Goal: Task Accomplishment & Management: Use online tool/utility

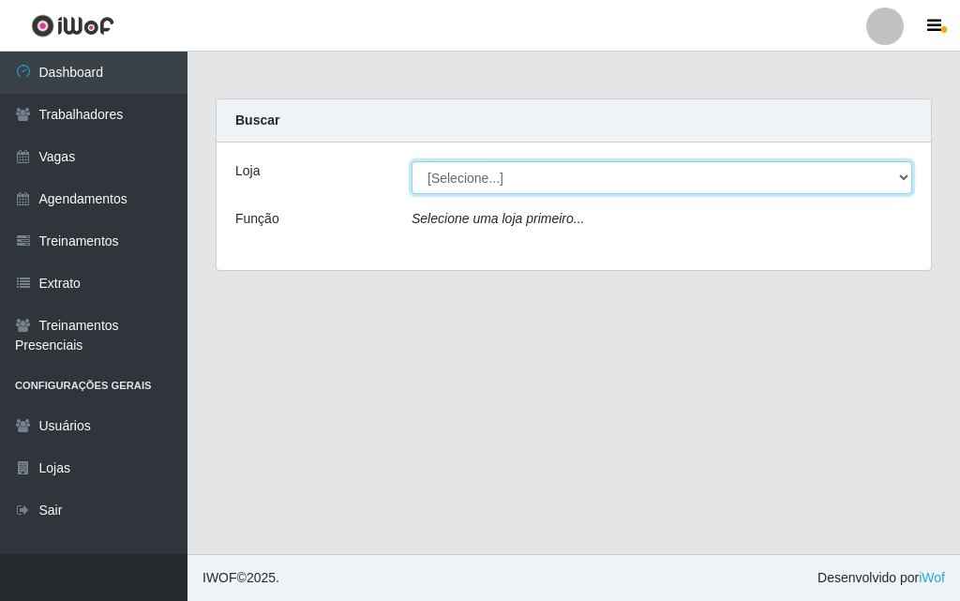
click at [478, 176] on select "[Selecione...] A fazendinha" at bounding box center [662, 177] width 501 height 33
select select "70"
click at [412, 161] on select "[Selecione...] A fazendinha" at bounding box center [662, 177] width 501 height 33
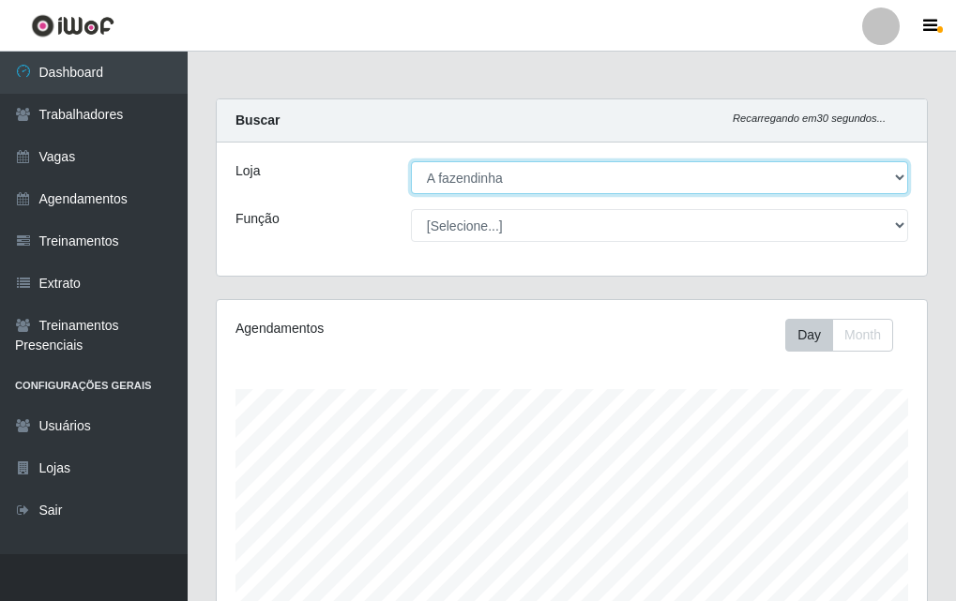
scroll to position [389, 710]
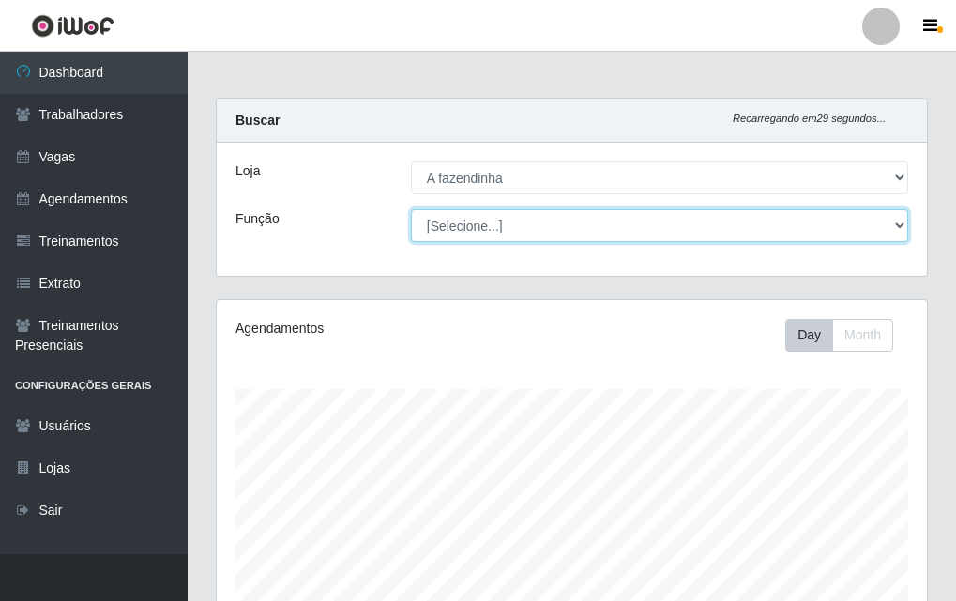
click at [480, 224] on select "[Selecione...] ASG ASG + ASG ++ Balconista Embalador Embalador + Embalador ++ O…" at bounding box center [659, 225] width 497 height 33
select select "79"
click at [411, 209] on select "[Selecione...] ASG ASG + ASG ++ Balconista Embalador Embalador + Embalador ++ O…" at bounding box center [659, 225] width 497 height 33
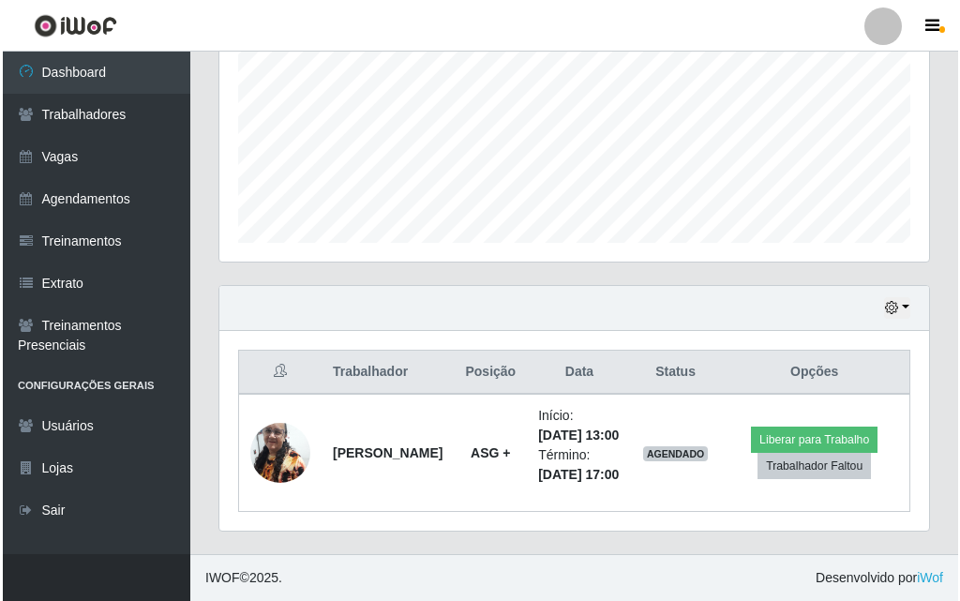
scroll to position [467, 0]
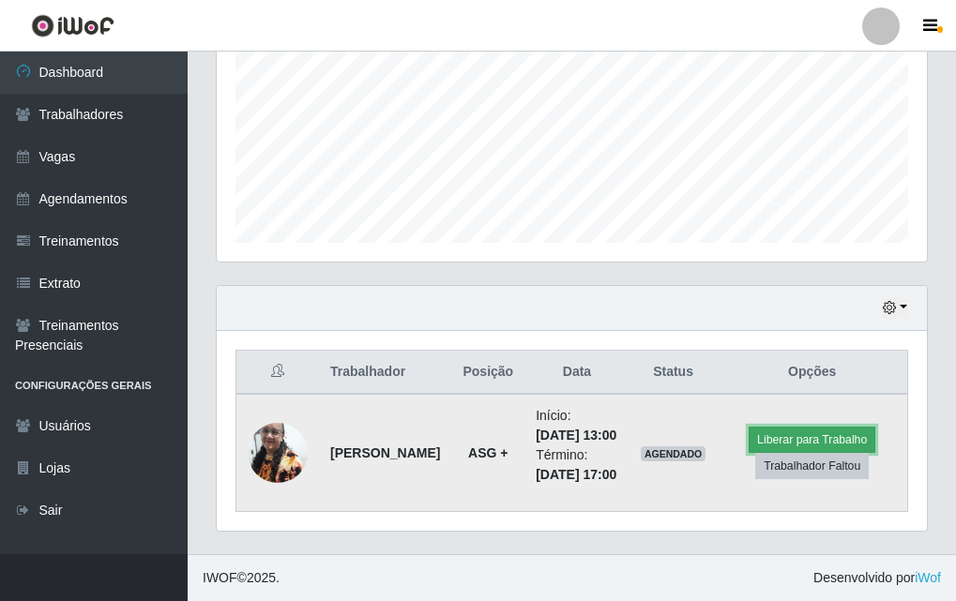
click at [792, 427] on button "Liberar para Trabalho" at bounding box center [811, 440] width 127 height 26
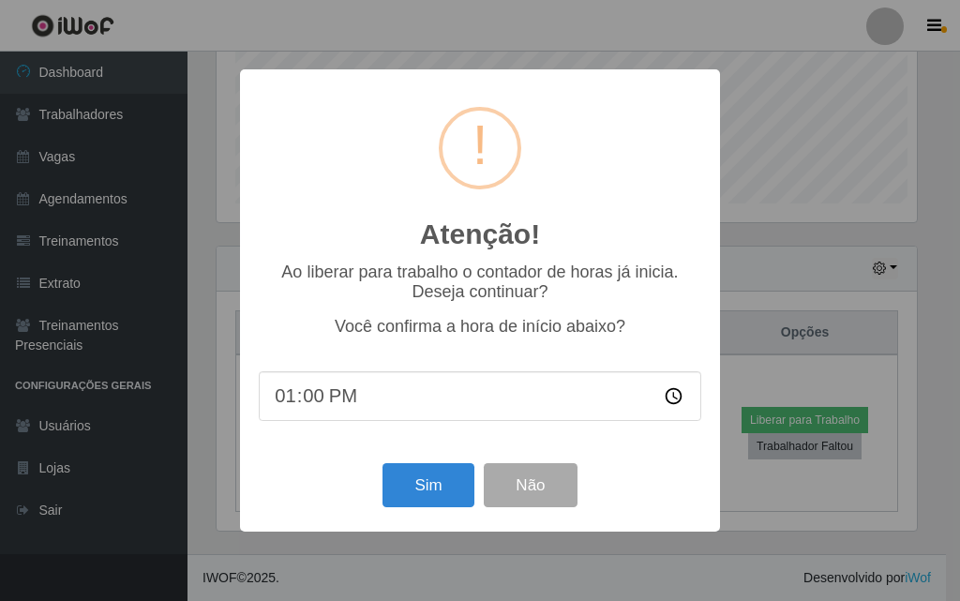
scroll to position [389, 701]
click at [423, 489] on button "Sim" at bounding box center [428, 485] width 91 height 44
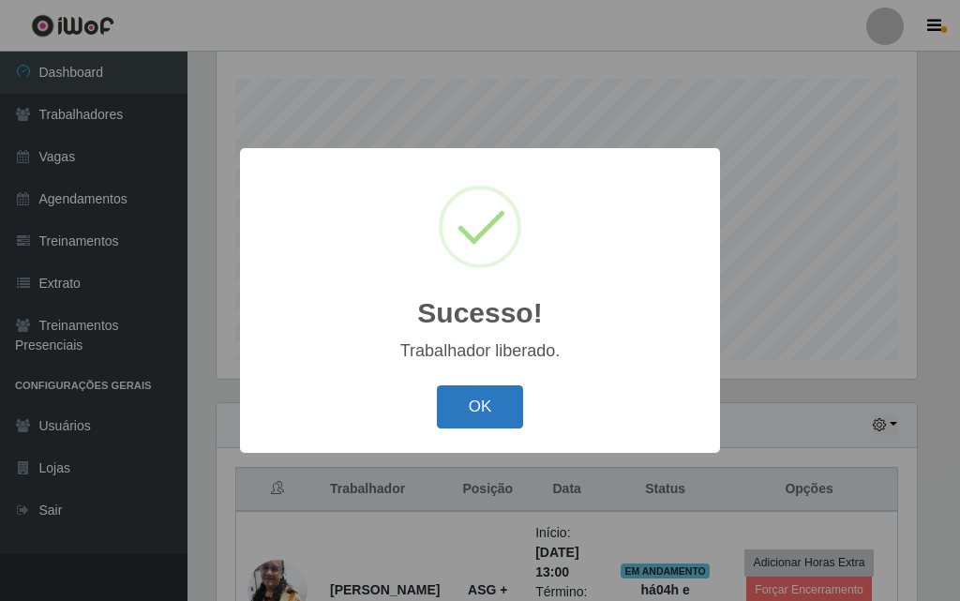
click at [482, 415] on button "OK" at bounding box center [480, 407] width 87 height 44
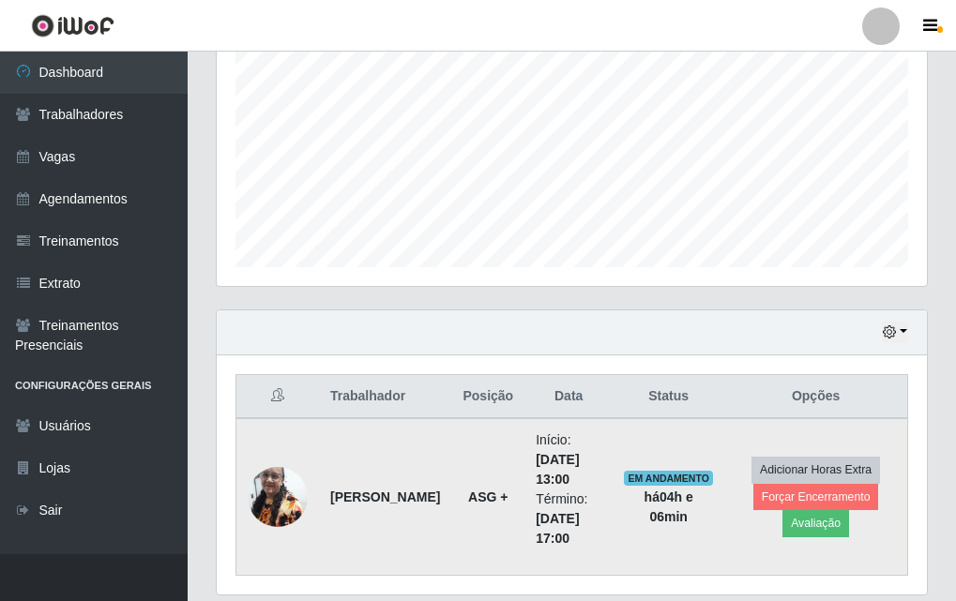
scroll to position [467, 0]
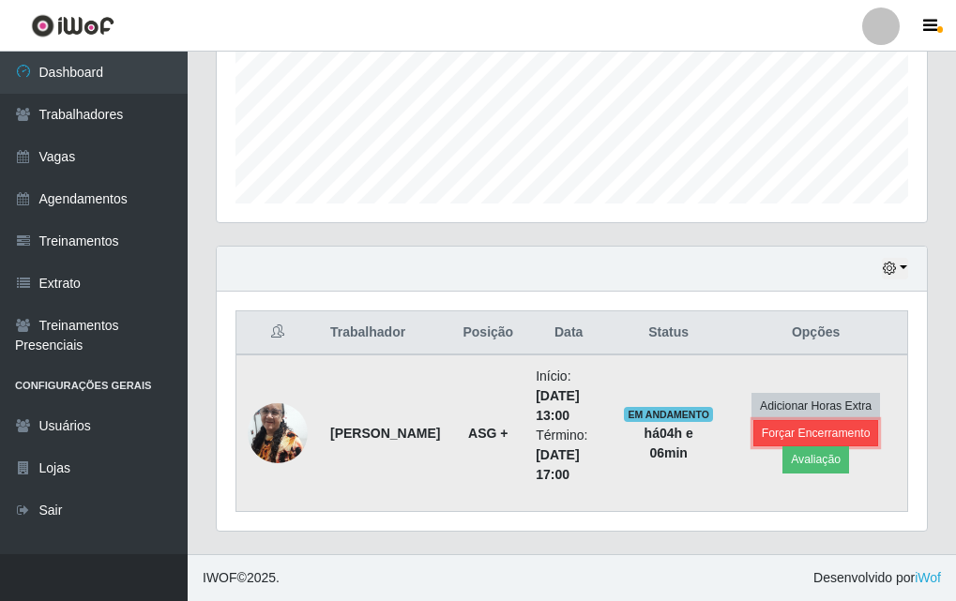
click at [793, 433] on button "Forçar Encerramento" at bounding box center [816, 433] width 126 height 26
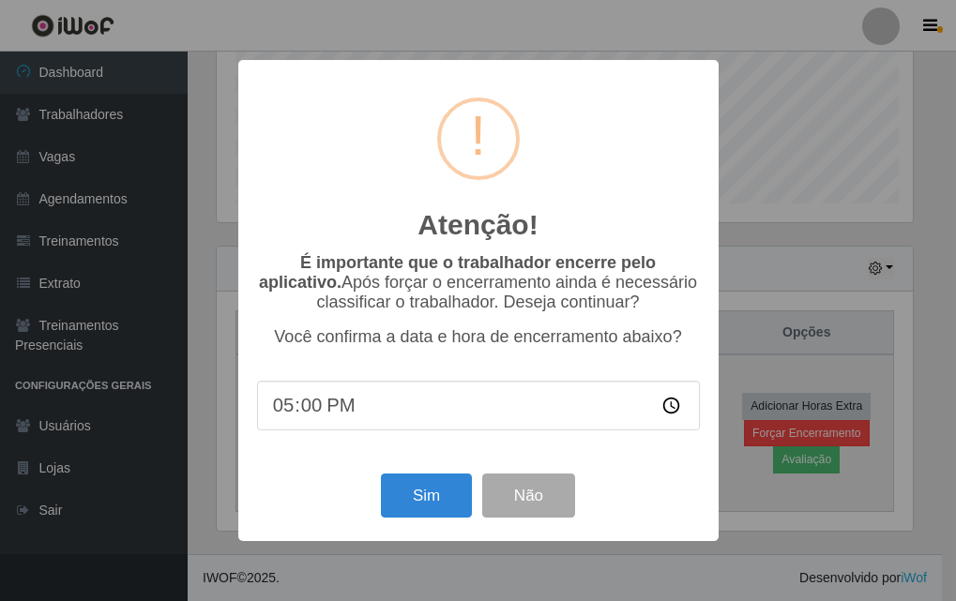
scroll to position [389, 701]
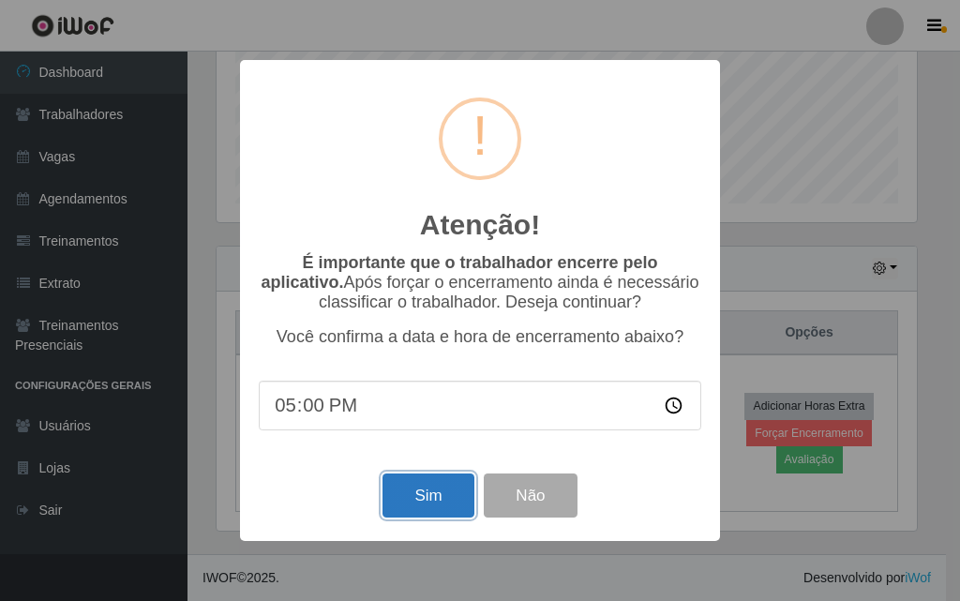
click at [448, 498] on button "Sim" at bounding box center [428, 496] width 91 height 44
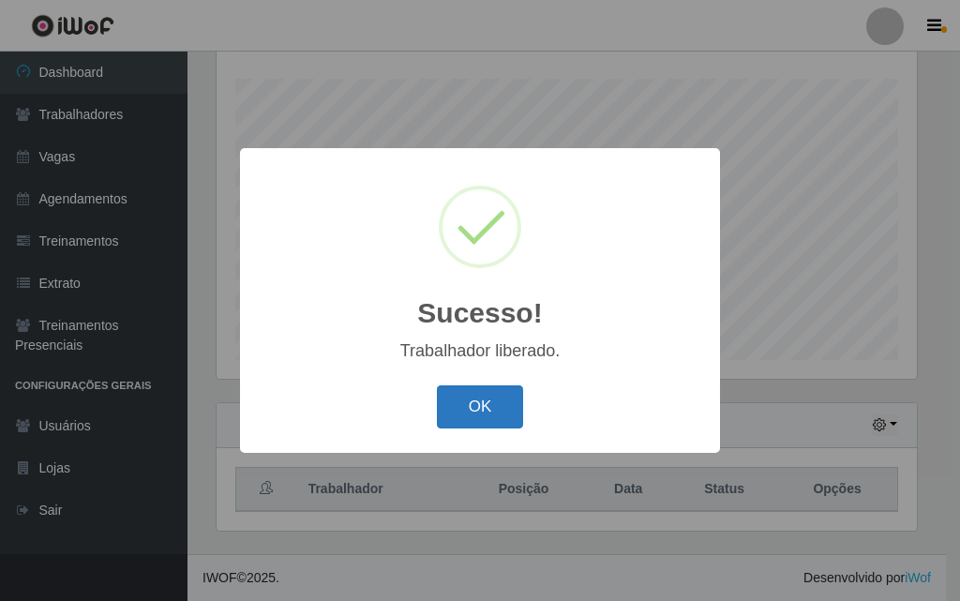
click at [485, 397] on button "OK" at bounding box center [480, 407] width 87 height 44
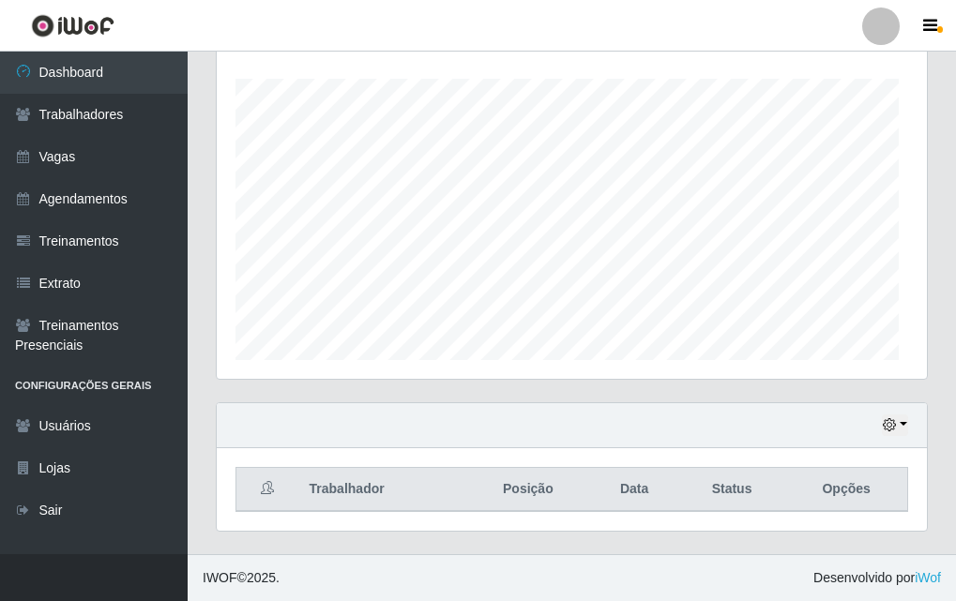
scroll to position [389, 710]
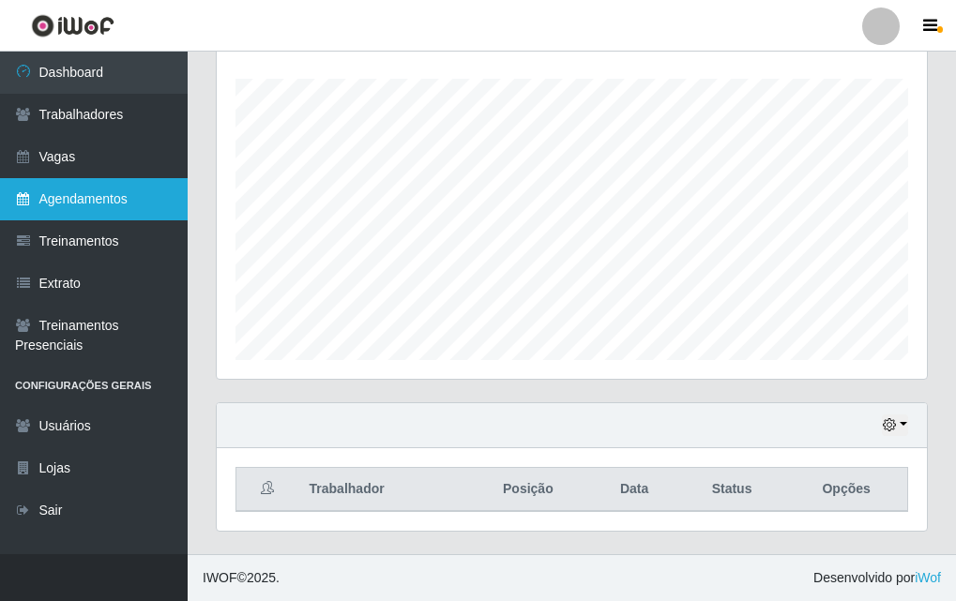
click at [107, 193] on link "Agendamentos" at bounding box center [94, 199] width 188 height 42
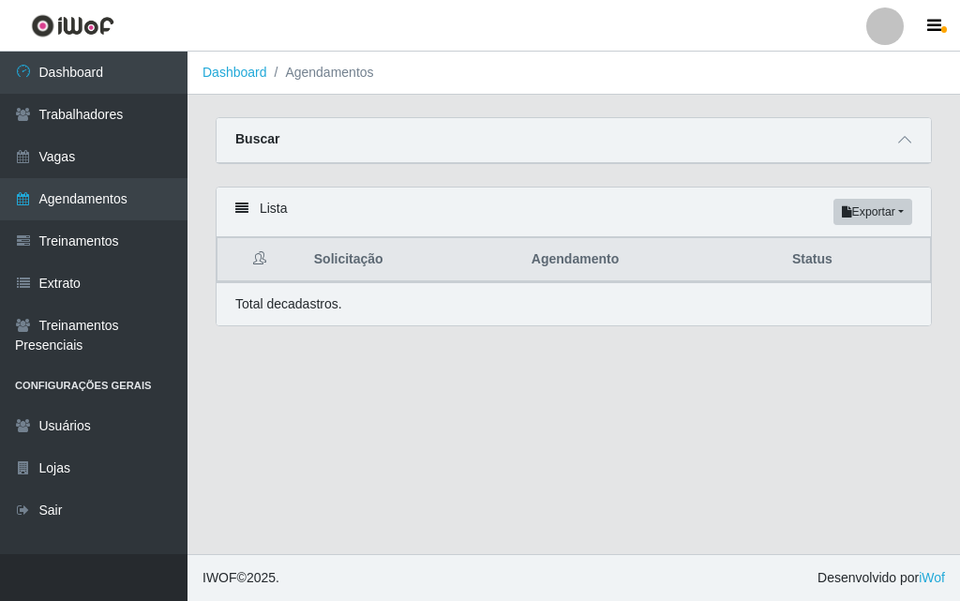
click at [721, 415] on main "Dashboard Agendamentos Carregando... Buscar Início em [GEOGRAPHIC_DATA] em Stat…" at bounding box center [574, 303] width 773 height 503
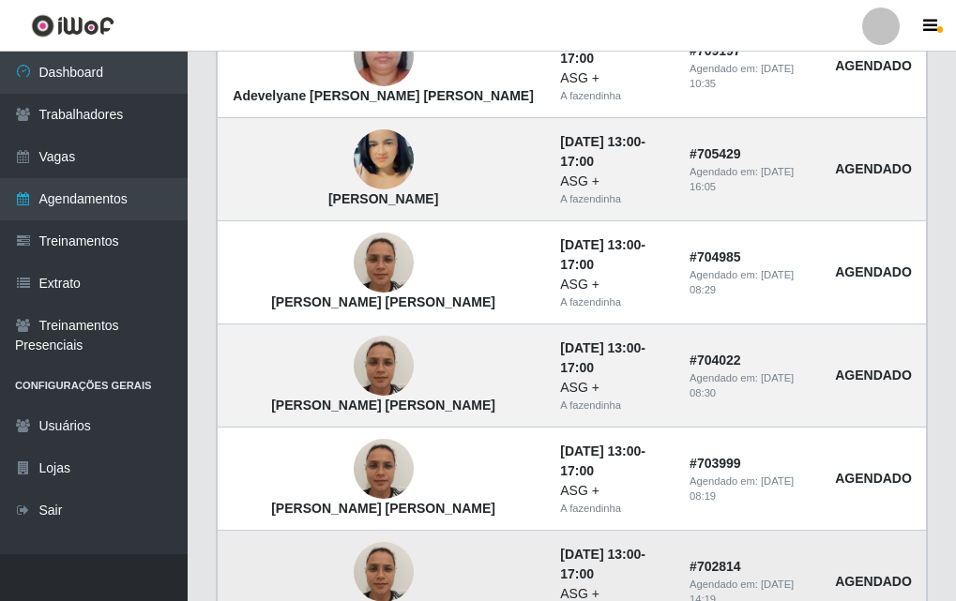
scroll to position [750, 0]
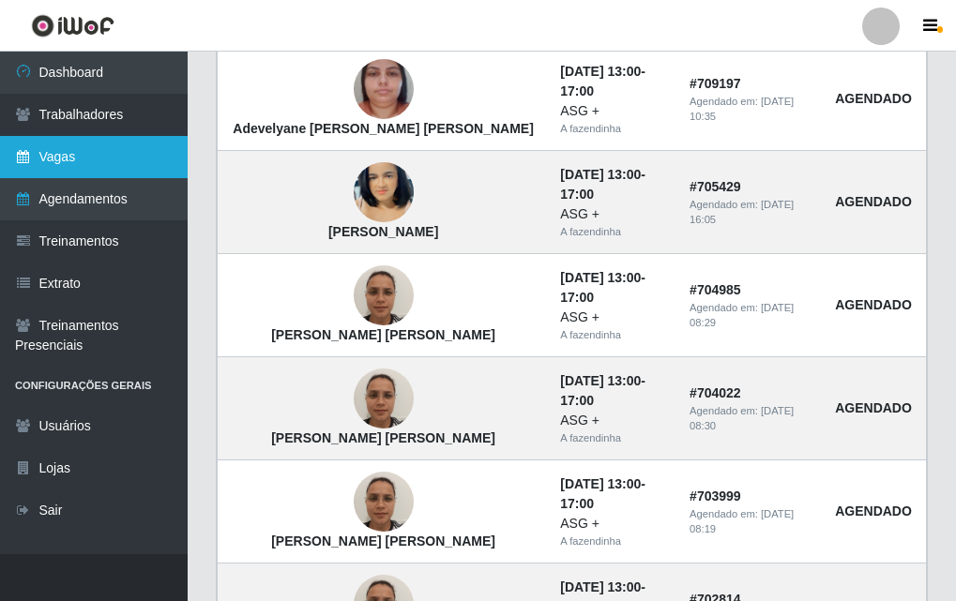
click at [100, 169] on link "Vagas" at bounding box center [94, 157] width 188 height 42
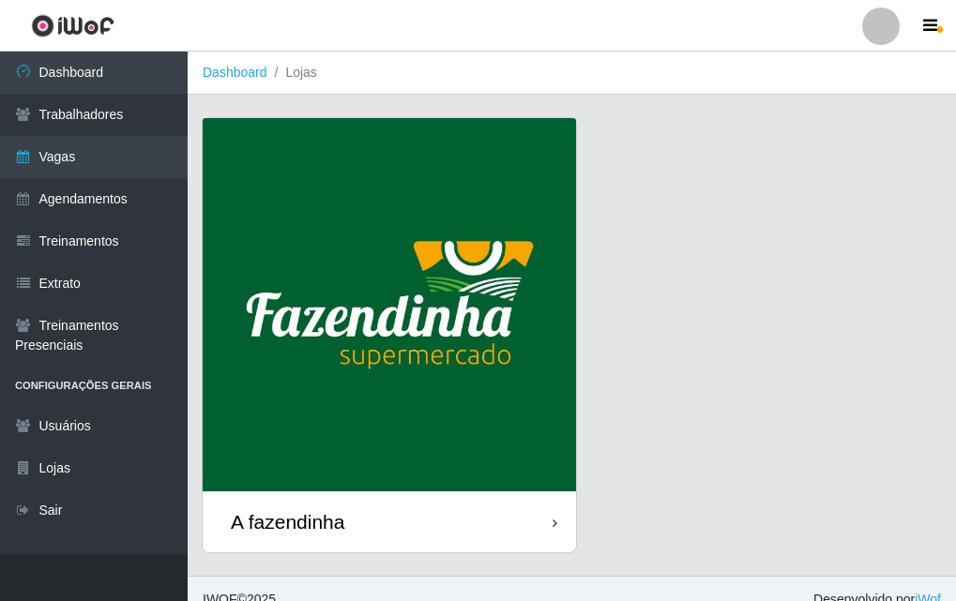
click at [469, 360] on img at bounding box center [389, 304] width 373 height 373
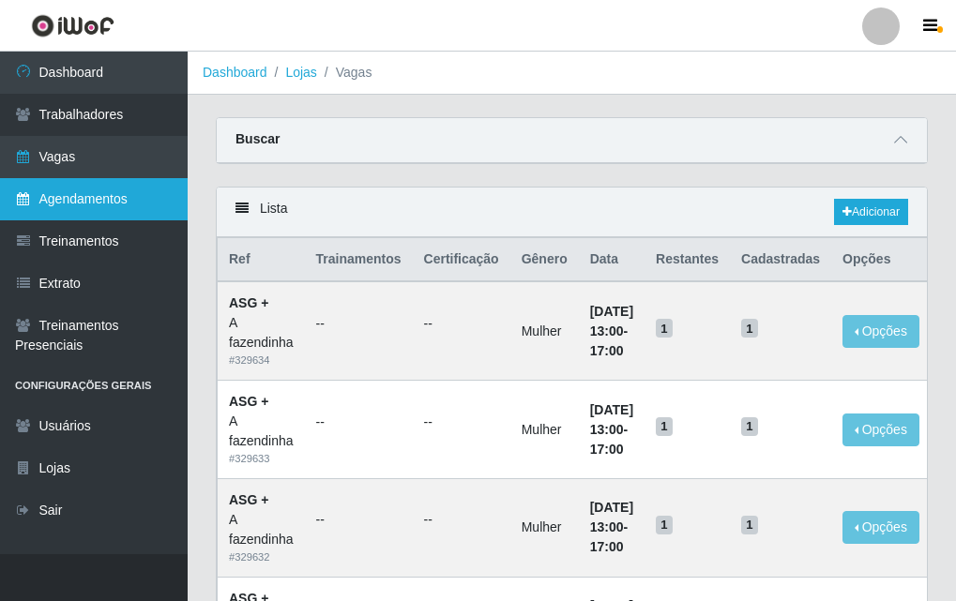
click at [84, 198] on link "Agendamentos" at bounding box center [94, 199] width 188 height 42
